Goal: Check status: Check status

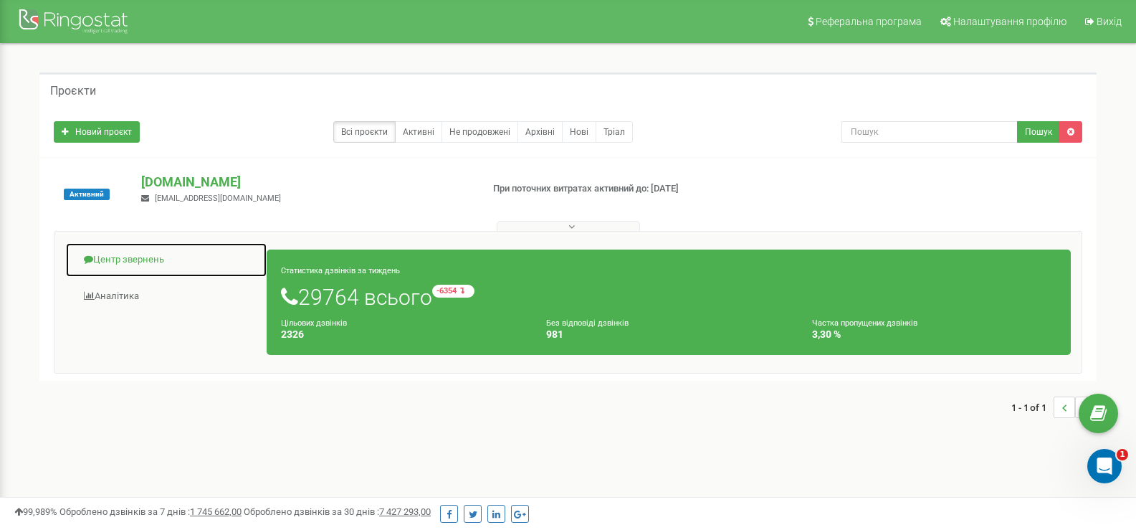
click at [201, 258] on link "Центр звернень" at bounding box center [166, 259] width 202 height 35
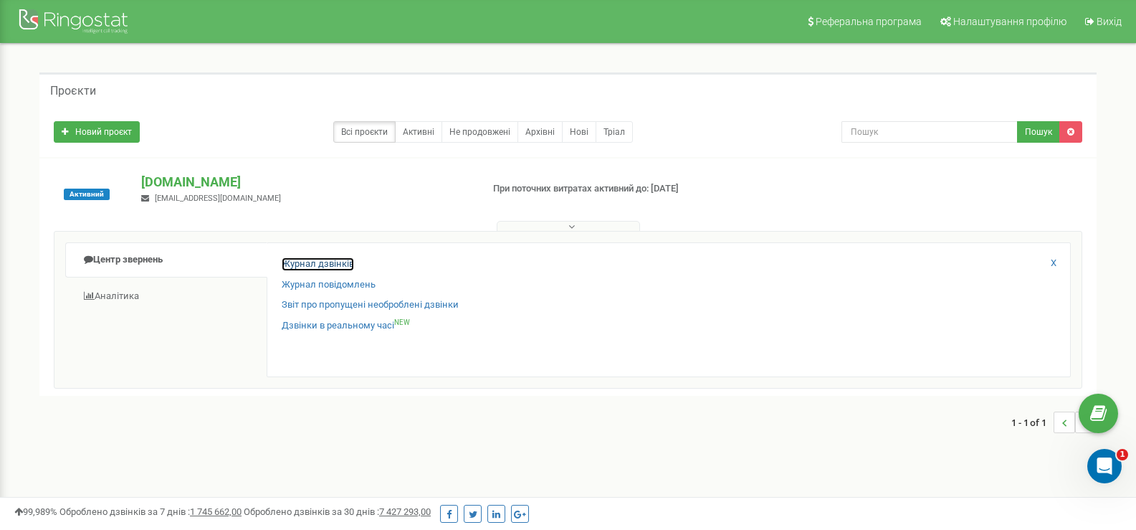
click at [312, 262] on link "Журнал дзвінків" at bounding box center [318, 264] width 72 height 14
click at [667, 443] on div "1 - 1 of 1" at bounding box center [567, 422] width 1057 height 50
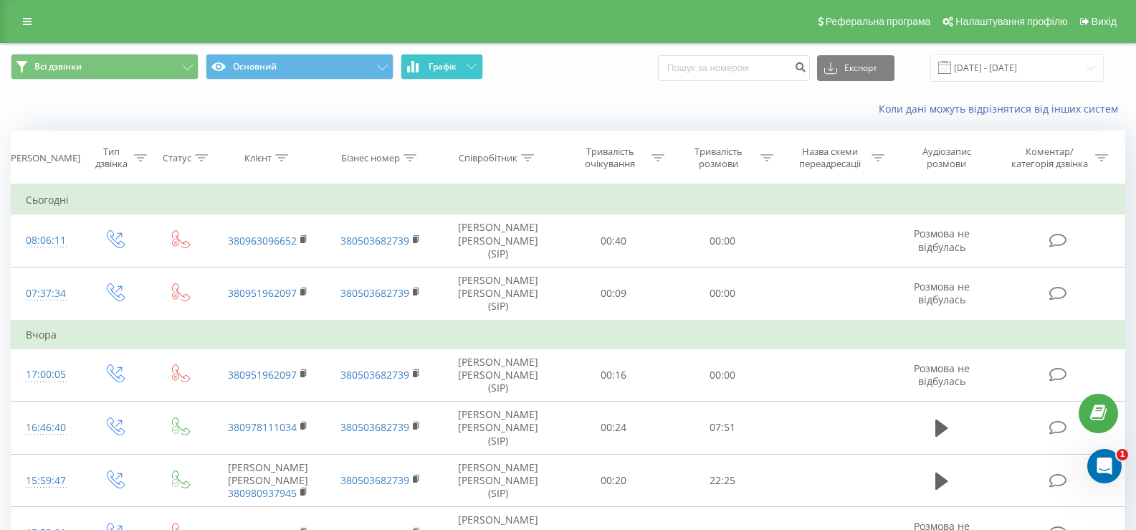
click at [434, 62] on span "Графік" at bounding box center [443, 67] width 28 height 10
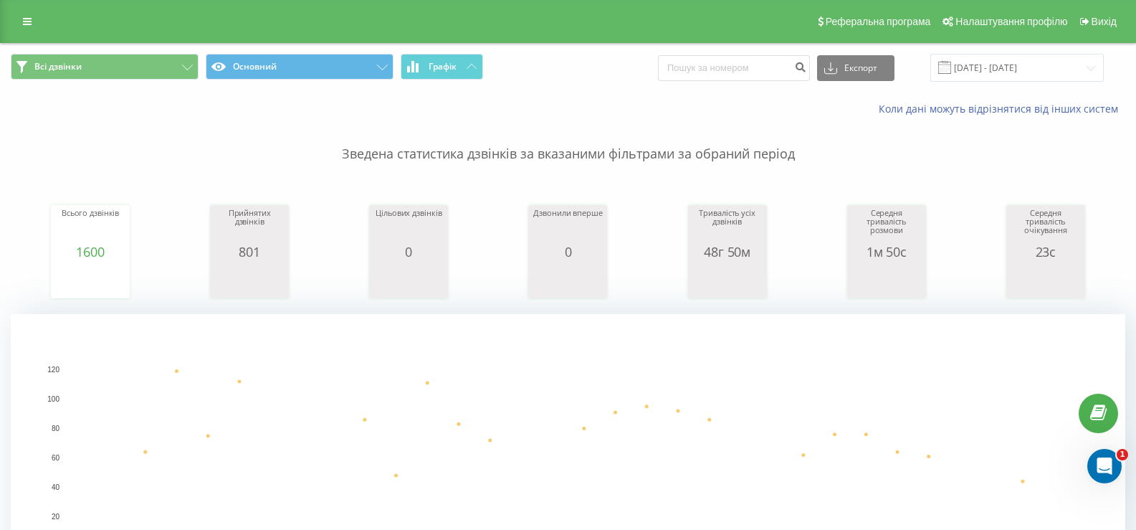
click at [979, 53] on div "Всі дзвінки Основний Графік Експорт .csv .xls .xlsx 23.08.2025 - 23.09.2025" at bounding box center [568, 68] width 1134 height 48
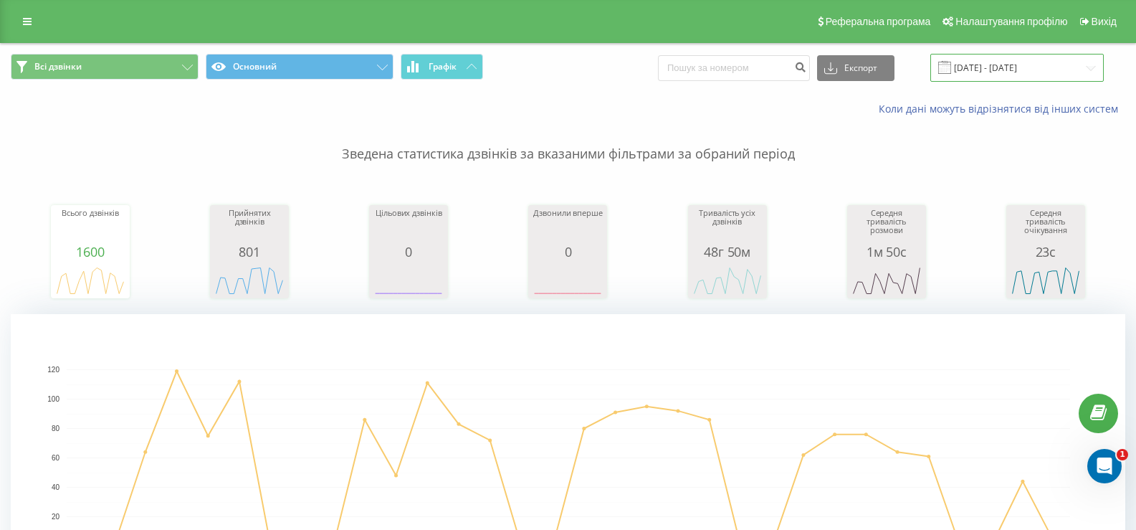
click at [980, 67] on input "23.08.2025 - 23.09.2025" at bounding box center [1016, 68] width 173 height 28
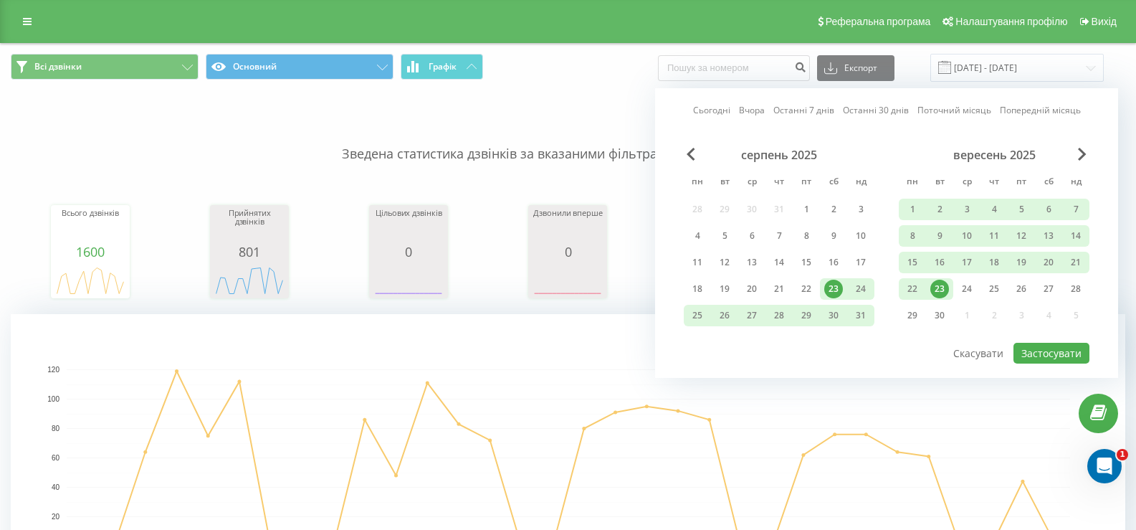
click at [939, 289] on div "23" at bounding box center [939, 289] width 19 height 19
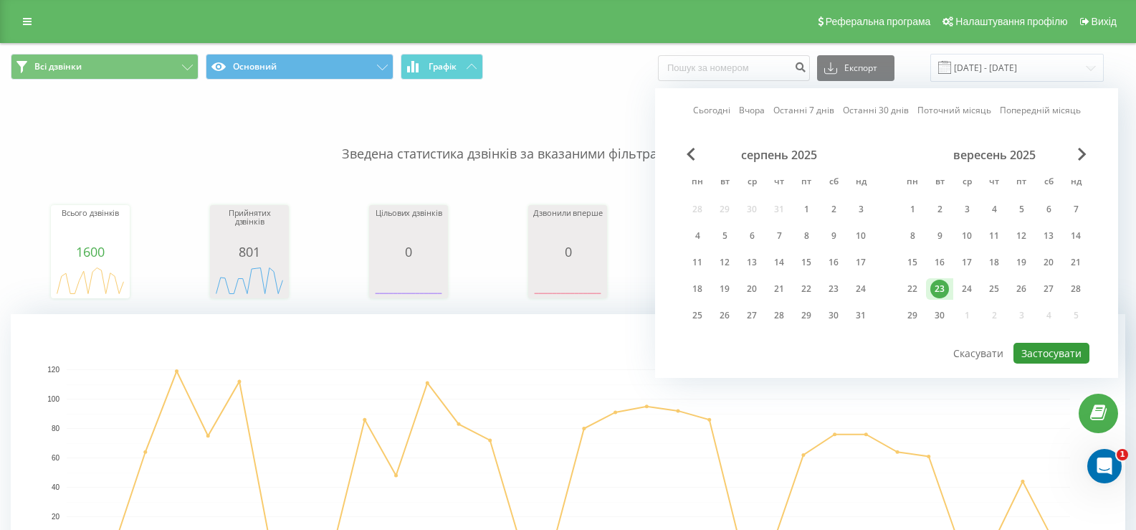
click at [1076, 357] on button "Застосувати" at bounding box center [1051, 353] width 76 height 21
type input "23.09.2025 - 23.09.2025"
